Goal: Transaction & Acquisition: Book appointment/travel/reservation

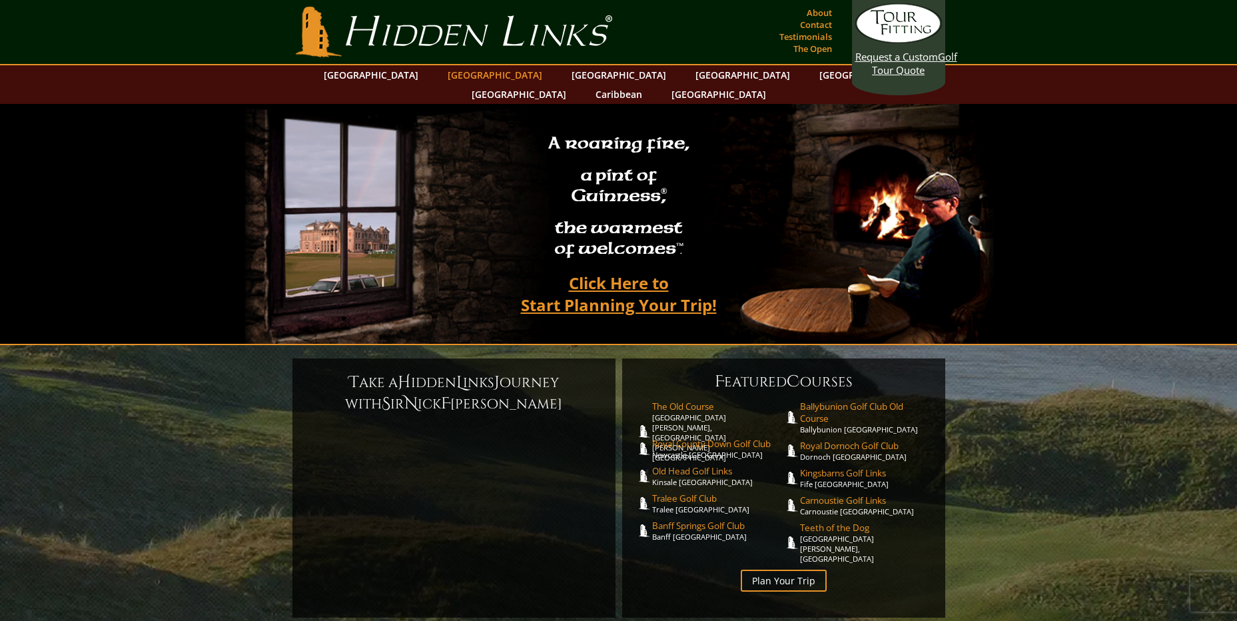
click at [484, 73] on link "[GEOGRAPHIC_DATA]" at bounding box center [495, 74] width 108 height 19
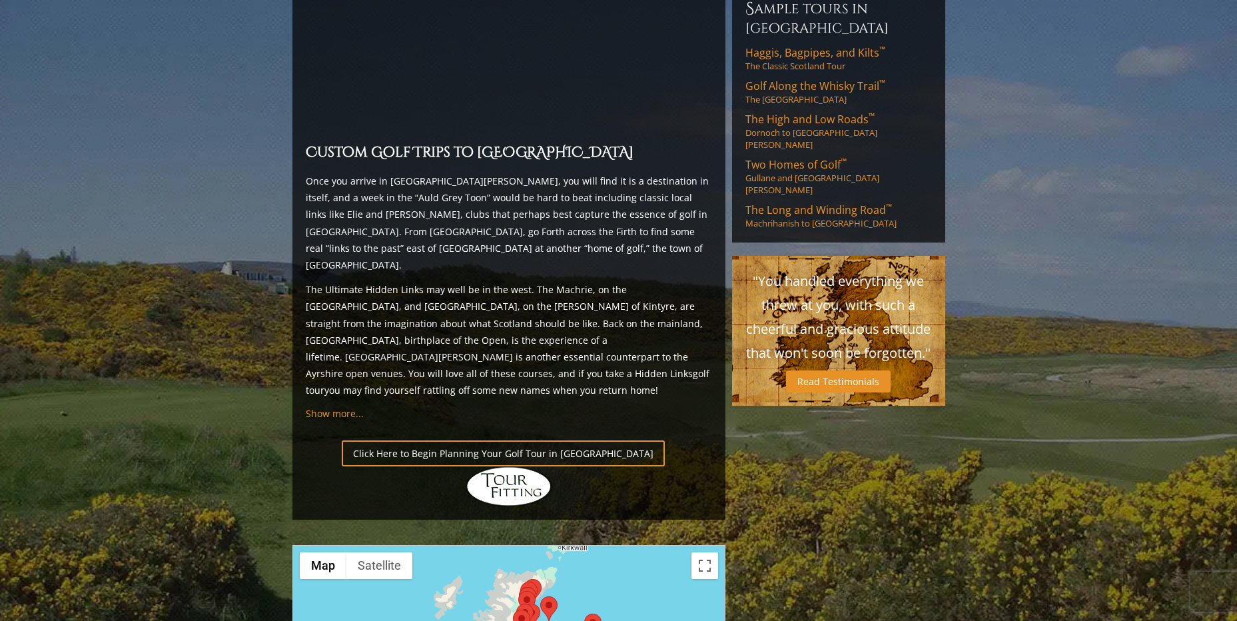
scroll to position [1465, 0]
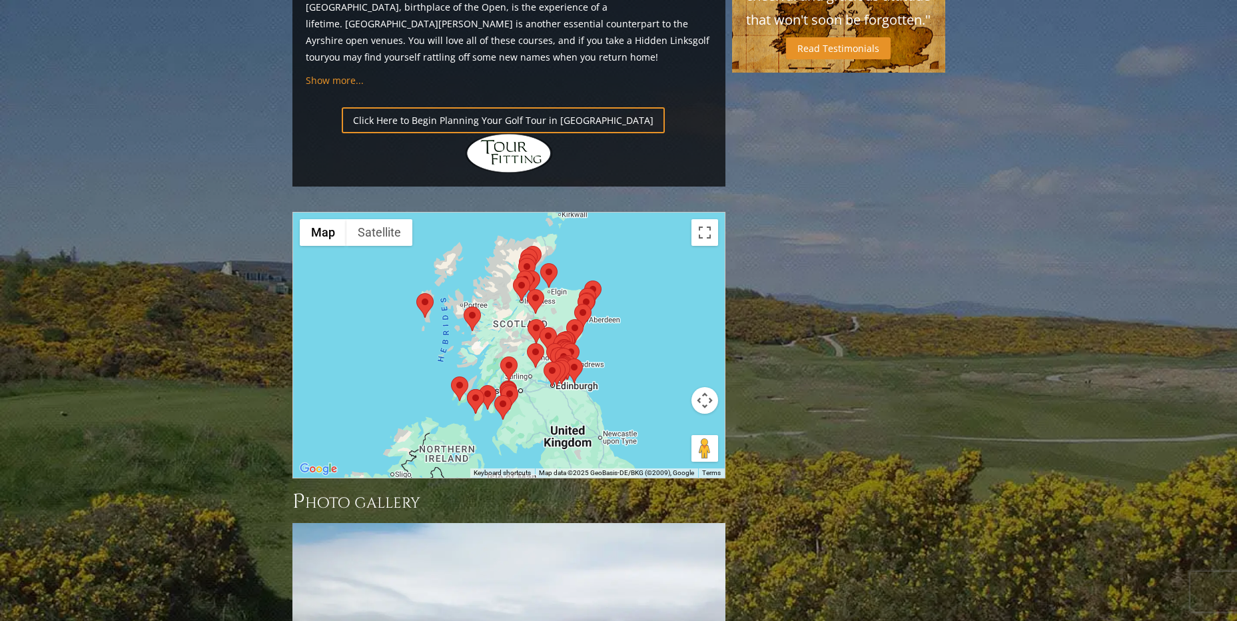
click at [695, 387] on button "Map camera controls" at bounding box center [704, 400] width 27 height 27
click at [669, 354] on button "Zoom in" at bounding box center [671, 367] width 27 height 27
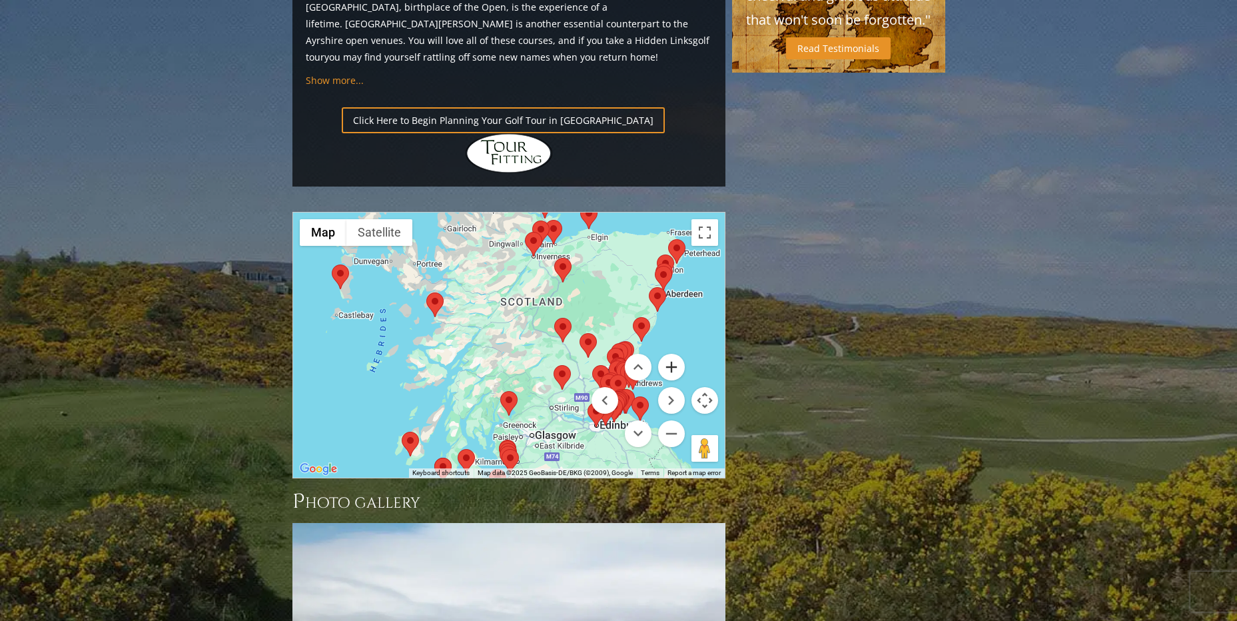
click at [669, 354] on button "Zoom in" at bounding box center [671, 367] width 27 height 27
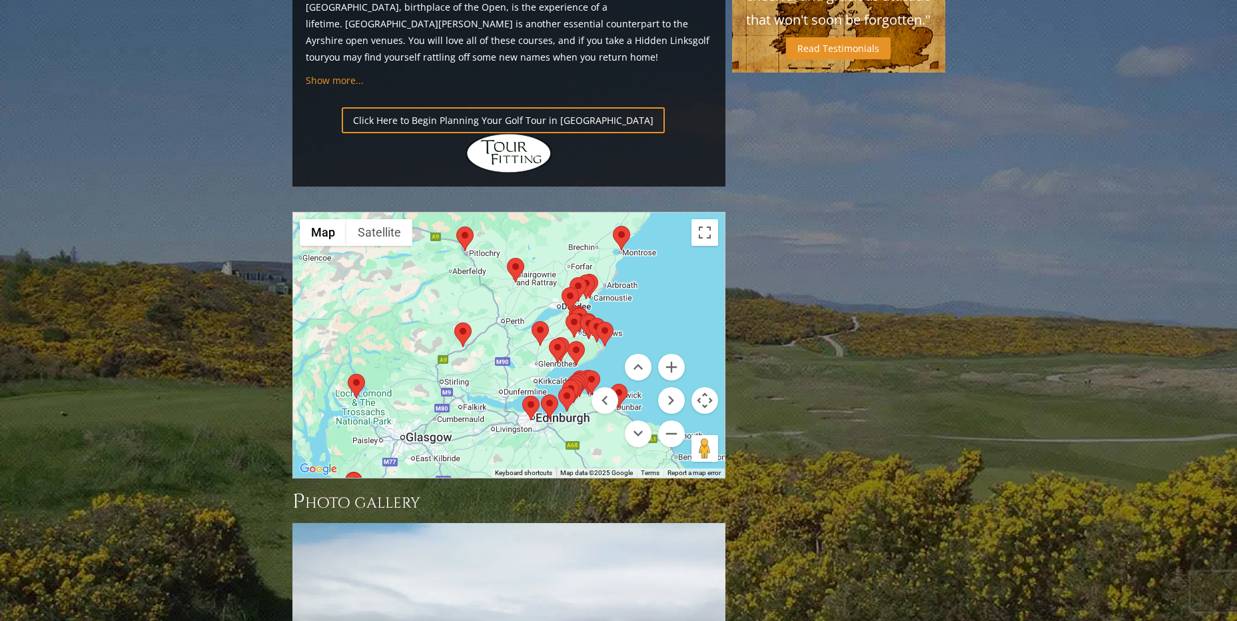
drag, startPoint x: 529, startPoint y: 248, endPoint x: 394, endPoint y: 170, distance: 155.7
click at [394, 212] on div at bounding box center [509, 344] width 432 height 265
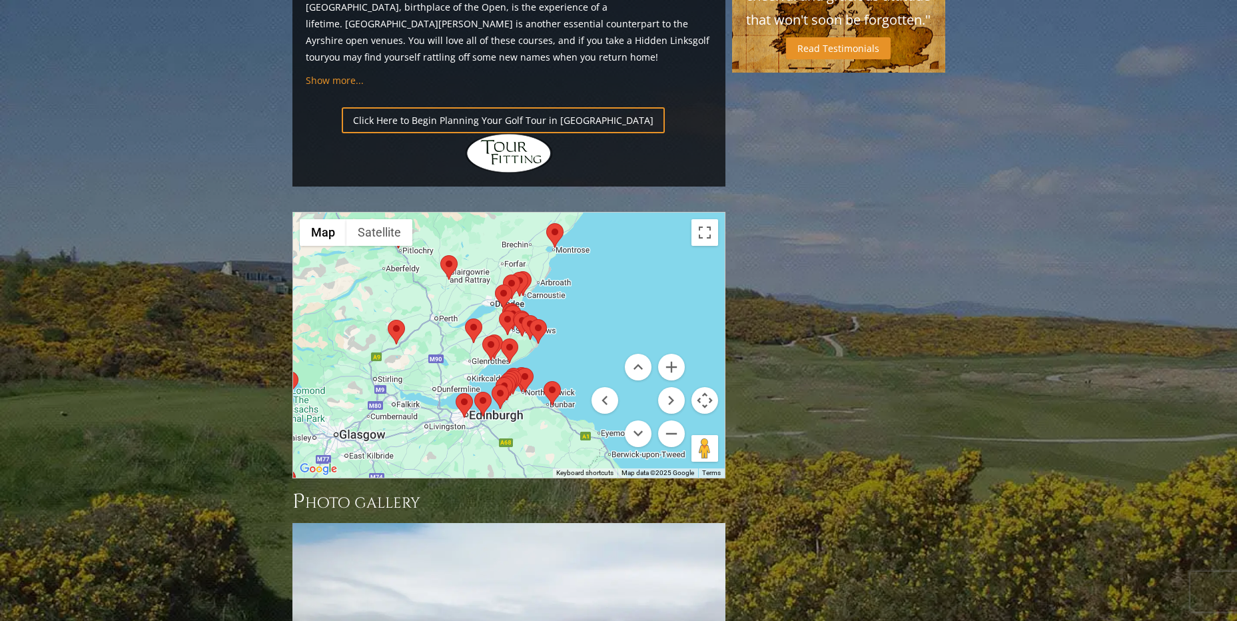
drag, startPoint x: 466, startPoint y: 296, endPoint x: 399, endPoint y: 293, distance: 66.7
click at [399, 293] on div at bounding box center [509, 344] width 432 height 265
click at [672, 354] on button "Zoom in" at bounding box center [671, 367] width 27 height 27
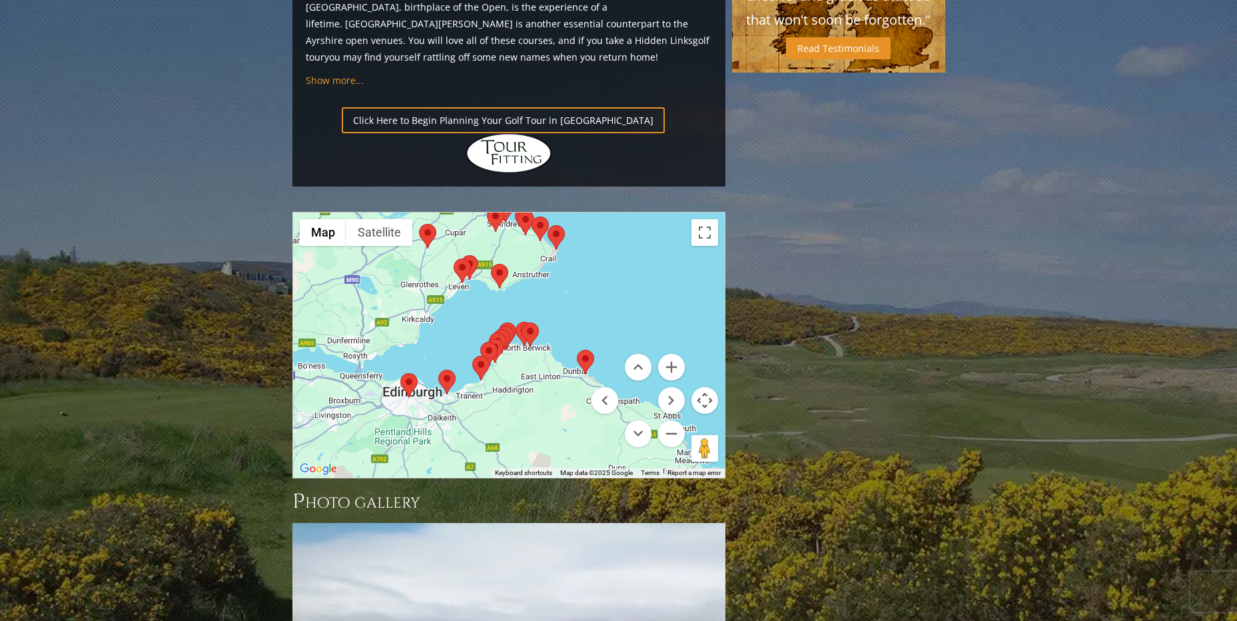
drag, startPoint x: 563, startPoint y: 220, endPoint x: 555, endPoint y: 164, distance: 56.5
click at [555, 212] on div at bounding box center [509, 344] width 432 height 265
click at [675, 354] on button "Zoom in" at bounding box center [671, 367] width 27 height 27
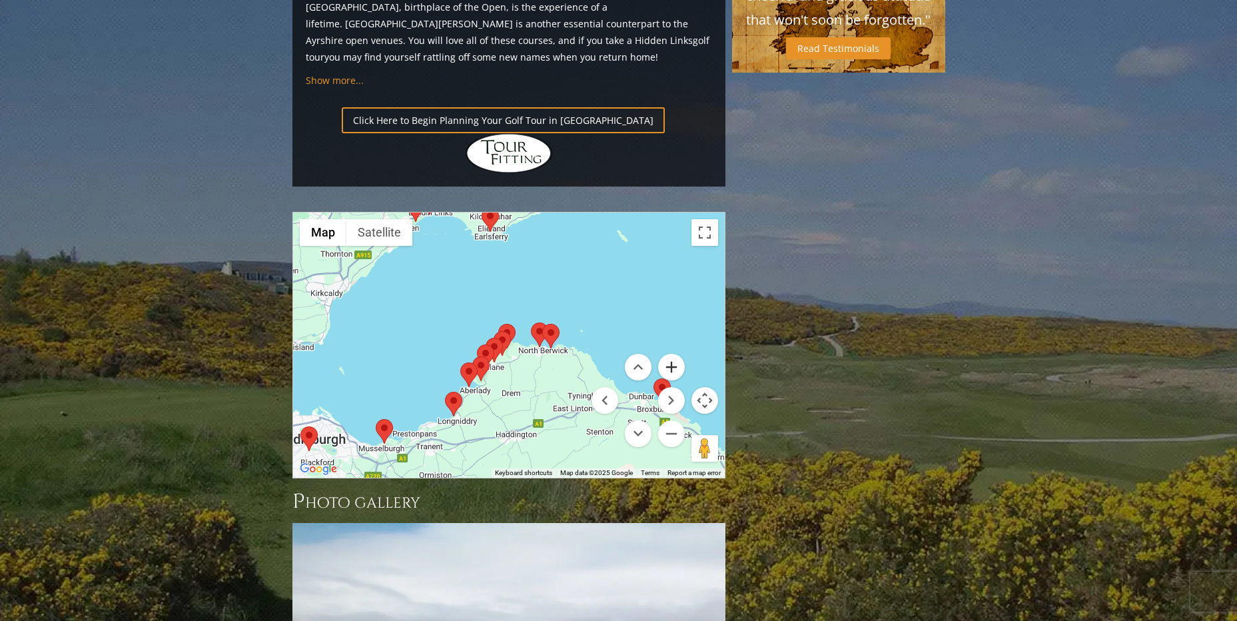
click at [675, 354] on button "Zoom in" at bounding box center [671, 367] width 27 height 27
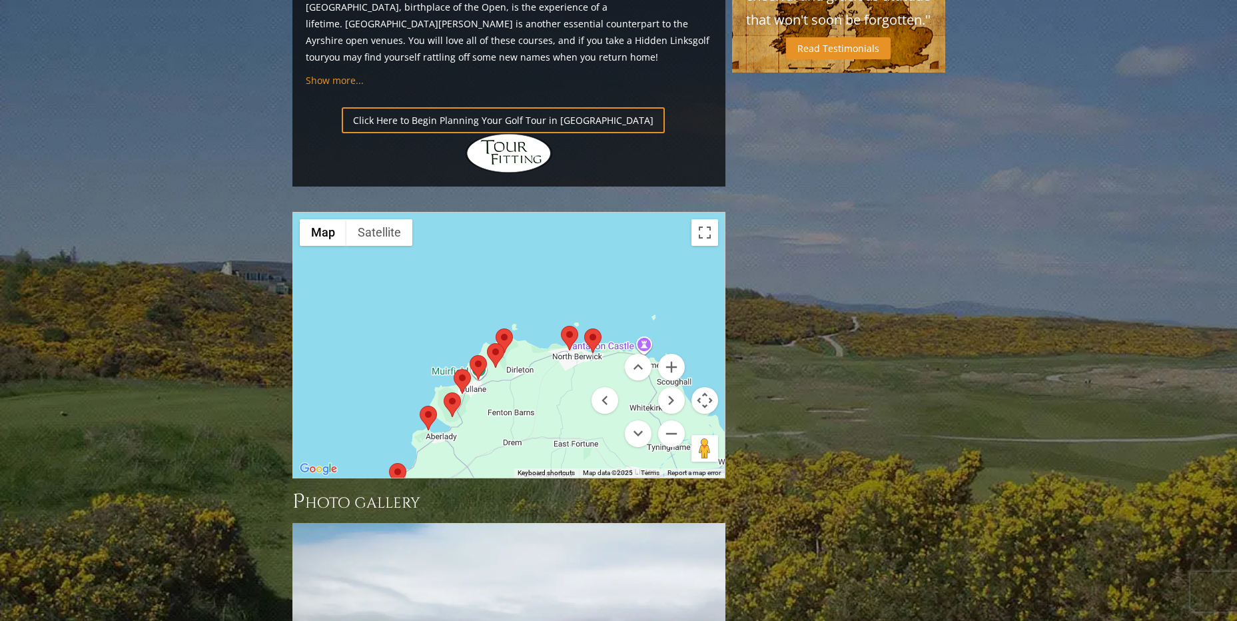
click at [493, 343] on img at bounding box center [495, 355] width 17 height 25
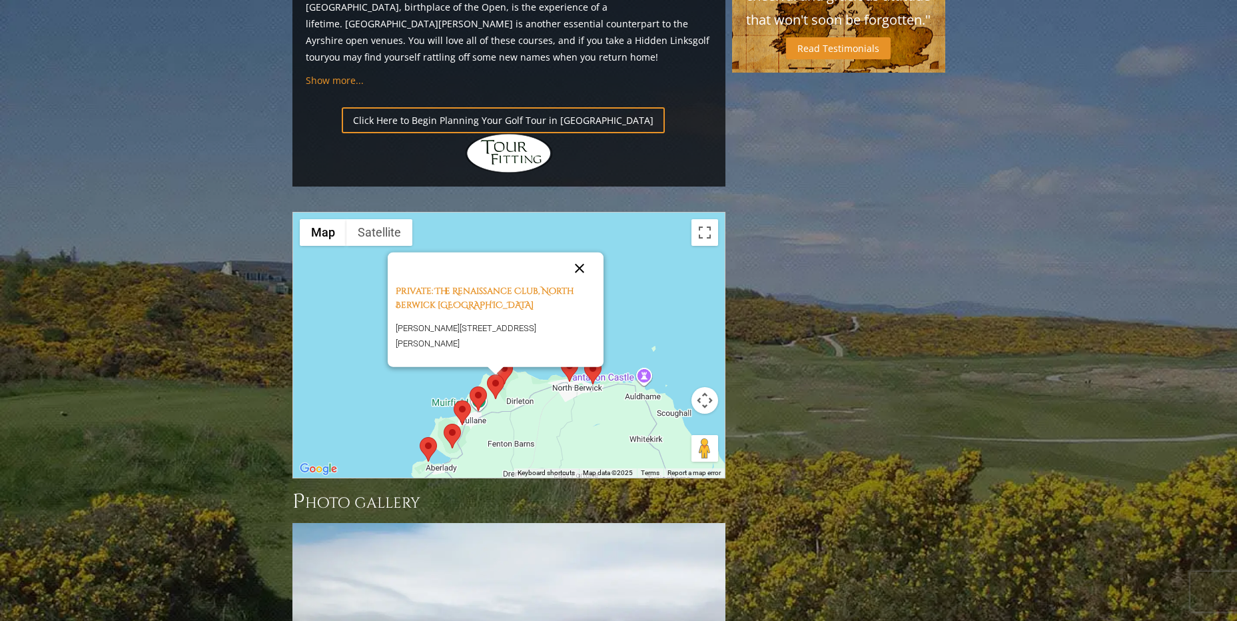
click at [582, 252] on button "Close" at bounding box center [579, 268] width 32 height 32
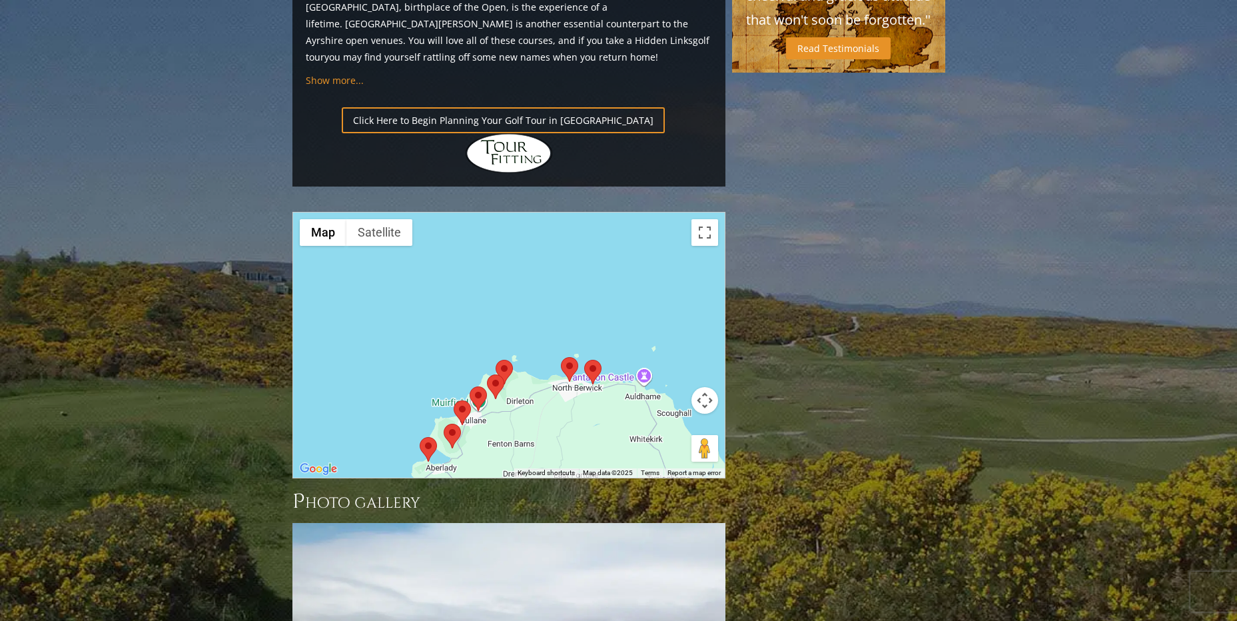
click at [506, 360] on img at bounding box center [503, 372] width 17 height 25
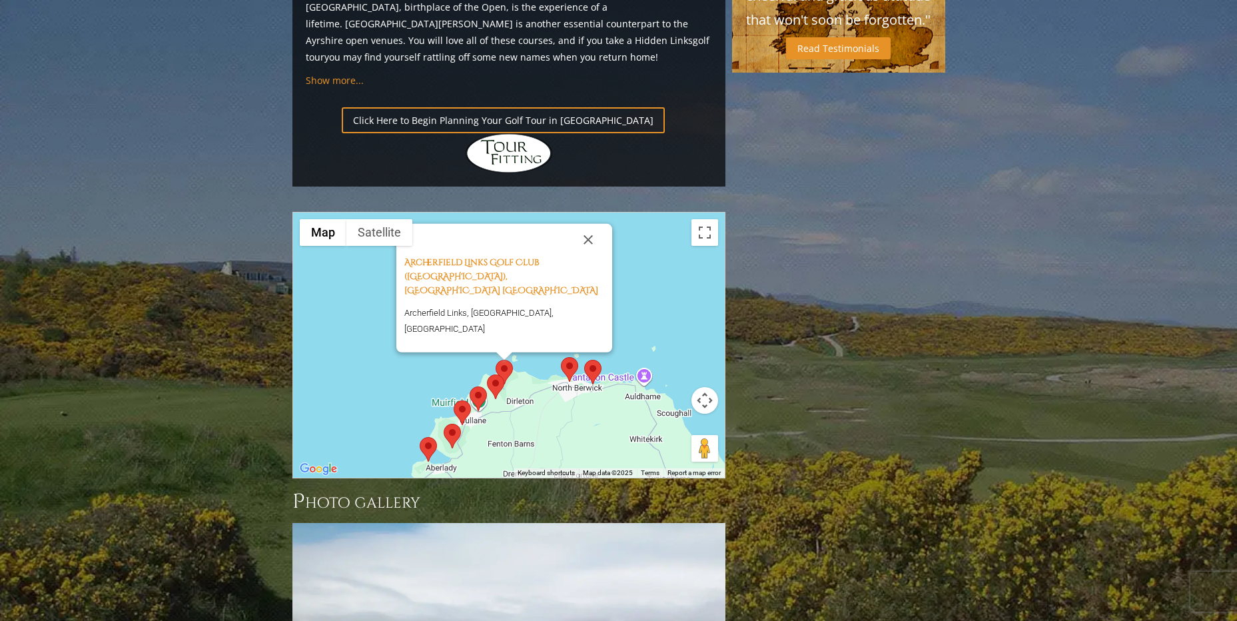
click at [476, 386] on img at bounding box center [478, 398] width 17 height 25
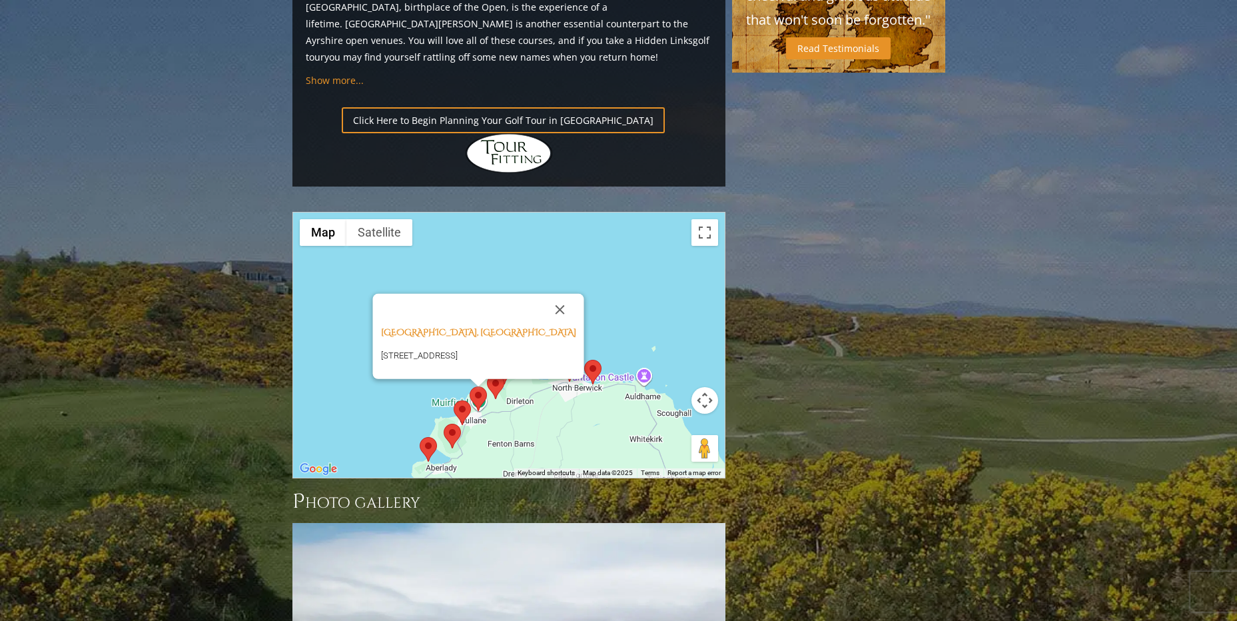
click at [458, 400] on img at bounding box center [462, 412] width 17 height 25
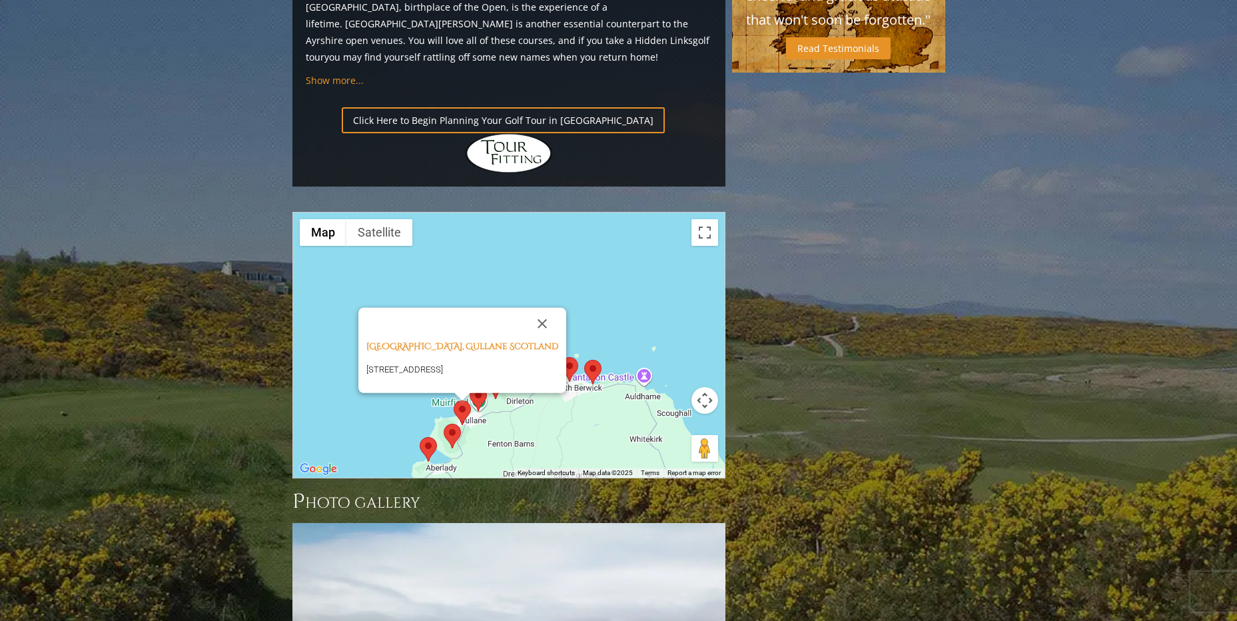
click at [453, 424] on img at bounding box center [452, 436] width 17 height 25
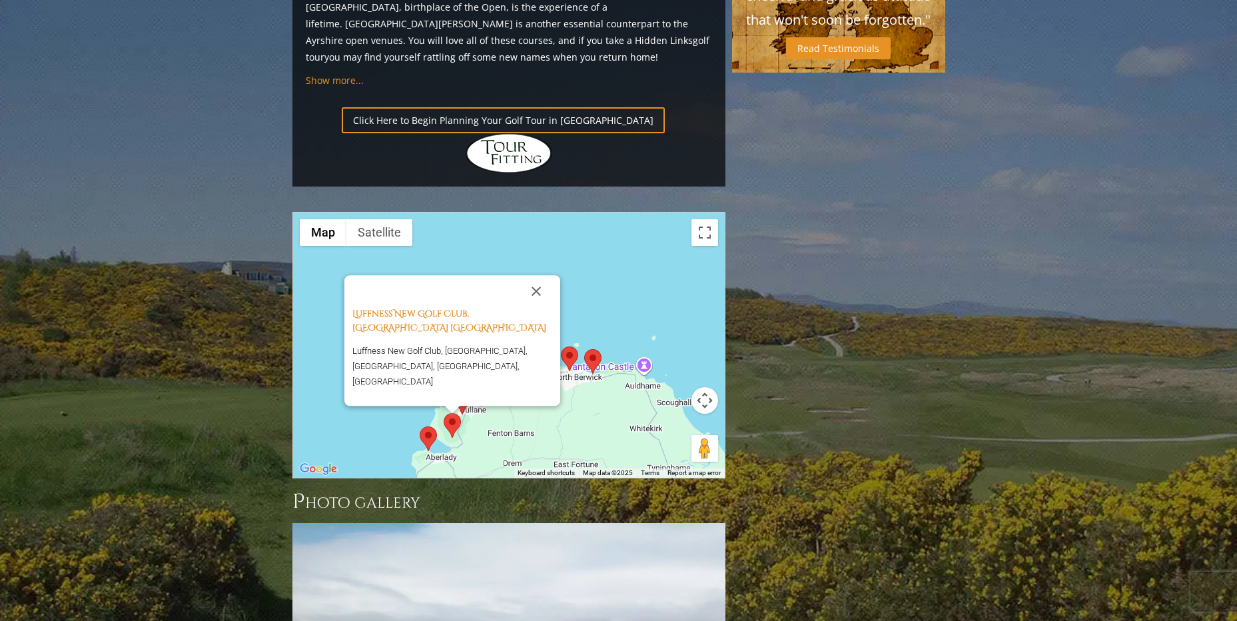
click at [427, 426] on img at bounding box center [428, 438] width 17 height 25
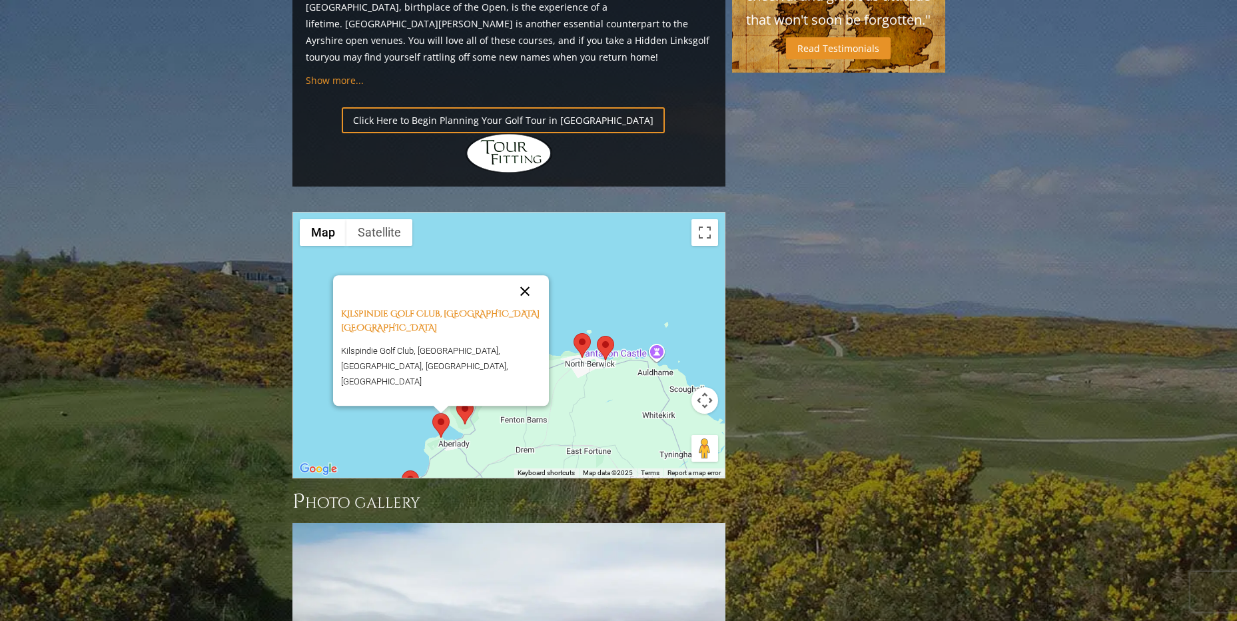
click at [523, 275] on button "Close" at bounding box center [525, 291] width 32 height 32
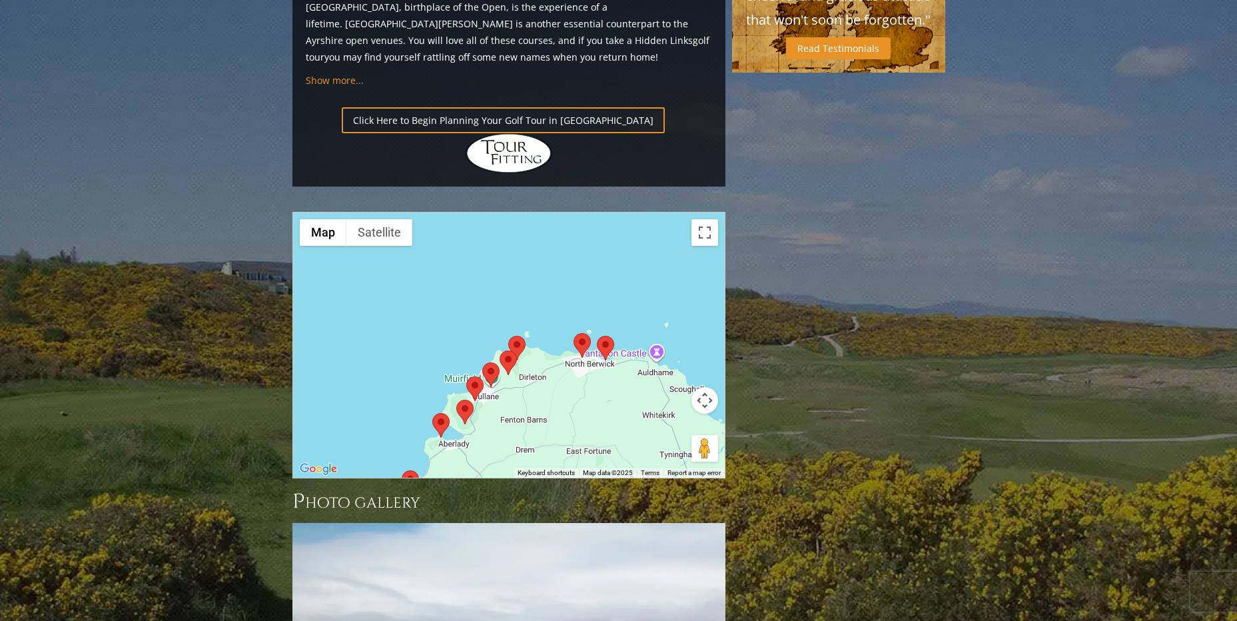
drag, startPoint x: 790, startPoint y: 338, endPoint x: 820, endPoint y: 163, distance: 177.0
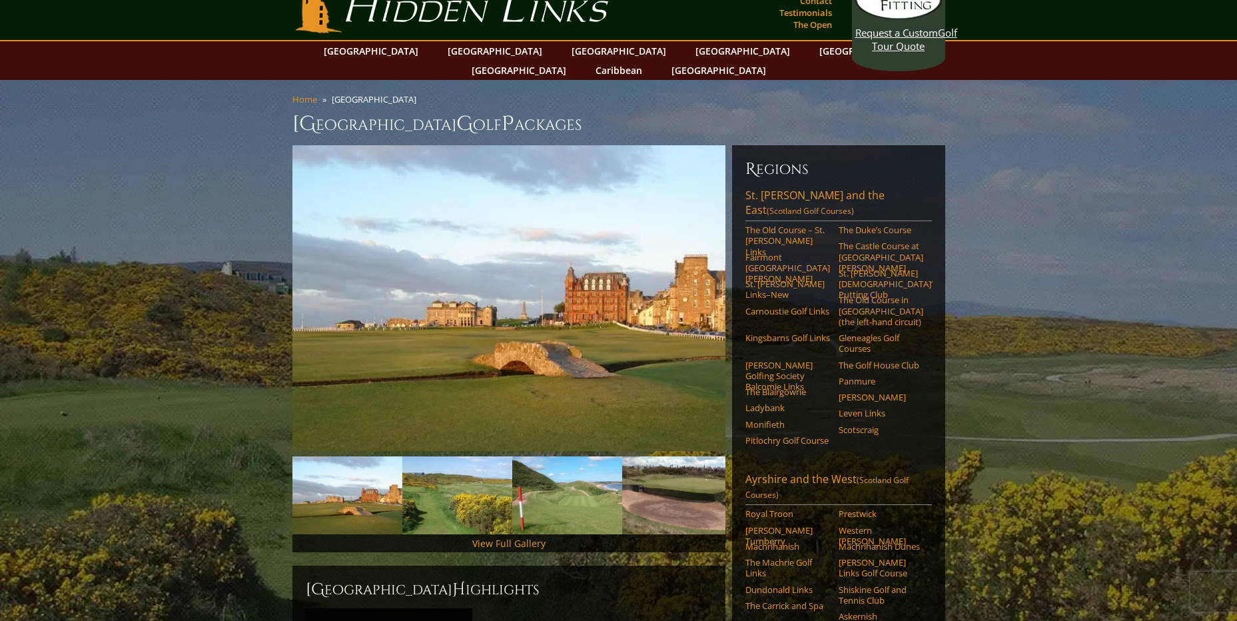
scroll to position [0, 0]
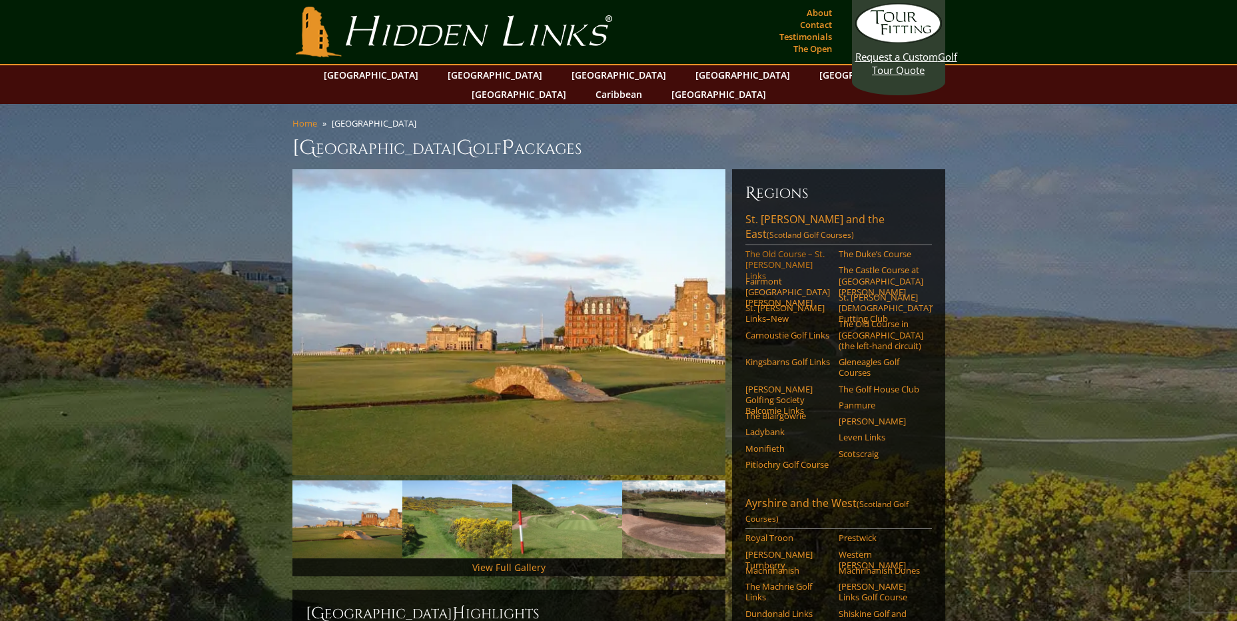
click at [789, 248] on link "The Old Course – St. [PERSON_NAME] Links" at bounding box center [787, 264] width 85 height 33
